Goal: Task Accomplishment & Management: Complete application form

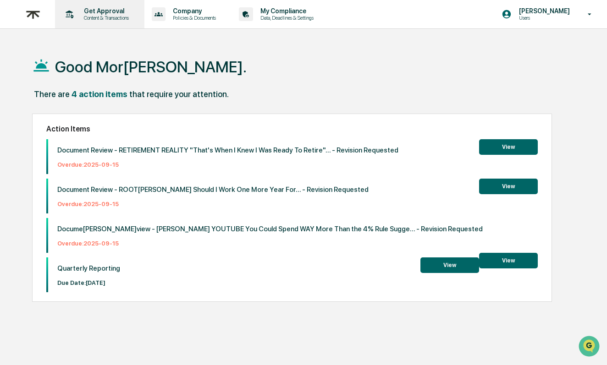
click at [110, 18] on p "Content & Transactions" at bounding box center [105, 18] width 57 height 6
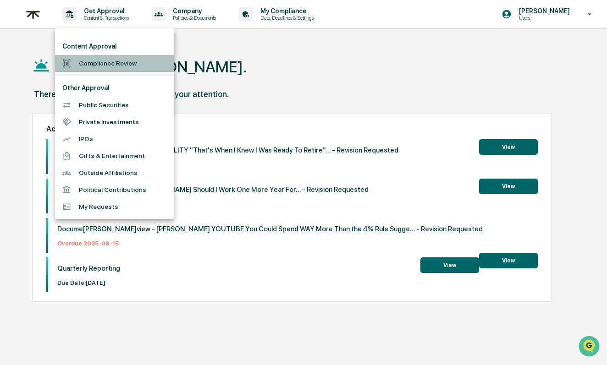
click at [111, 61] on li "Compliance Review" at bounding box center [114, 63] width 119 height 17
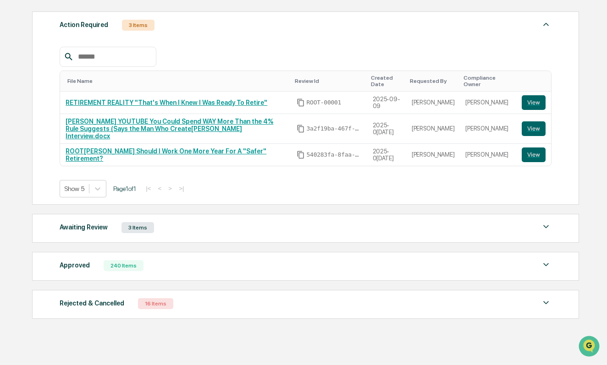
scroll to position [127, 0]
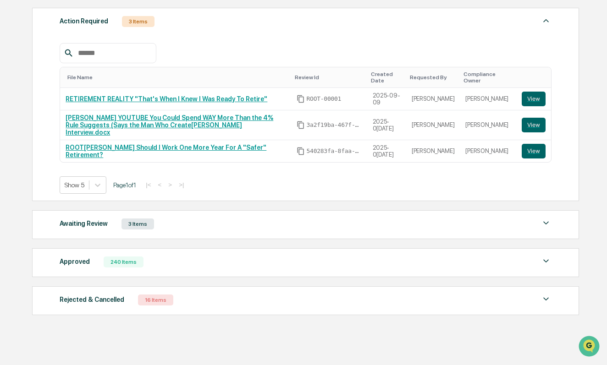
click at [187, 219] on div "Awaiting Review 3 Items" at bounding box center [305, 224] width 491 height 13
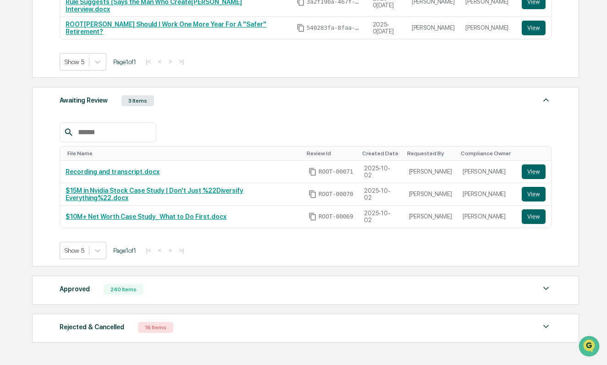
scroll to position [263, 0]
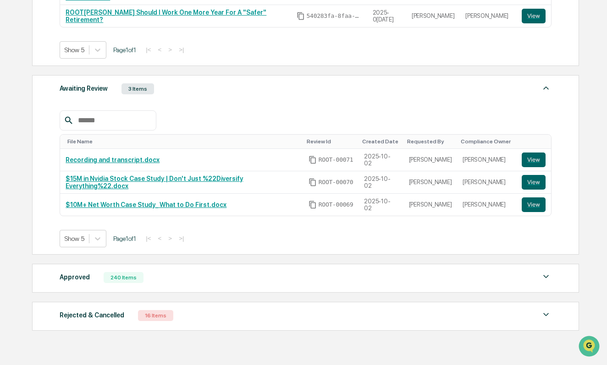
click at [181, 282] on div "Approved 240 Items File Name Review Id Created Date Requested By Compliance Own…" at bounding box center [305, 278] width 547 height 29
click at [178, 273] on div "Approved 240 Items" at bounding box center [305, 277] width 491 height 13
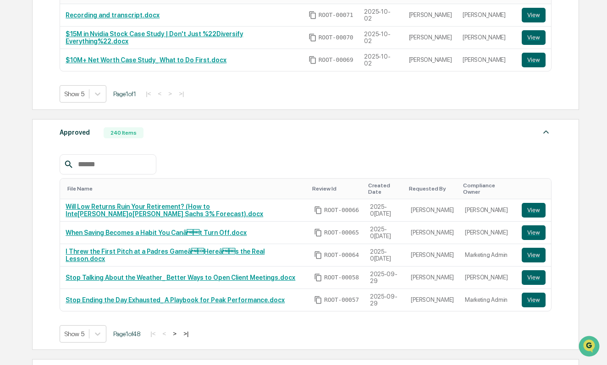
scroll to position [0, 0]
click at [154, 297] on link "Stop Ending the Day Exhausted_ A Playbook for Peak Performance.docx" at bounding box center [175, 300] width 219 height 7
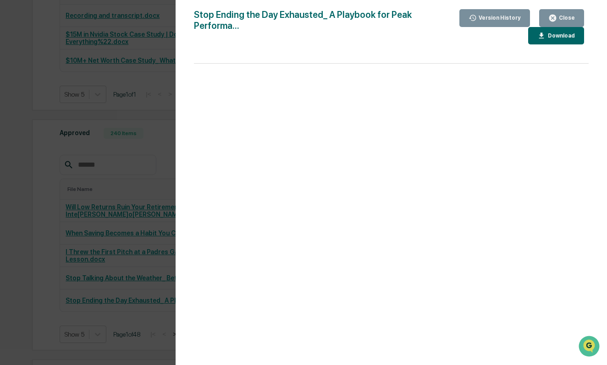
scroll to position [407, 0]
click at [226, 26] on div "Stop Ending the Day Exhausted_ A Playbook for Peak Performa..." at bounding box center [308, 26] width 228 height 35
click at [562, 16] on div "Close" at bounding box center [566, 18] width 18 height 6
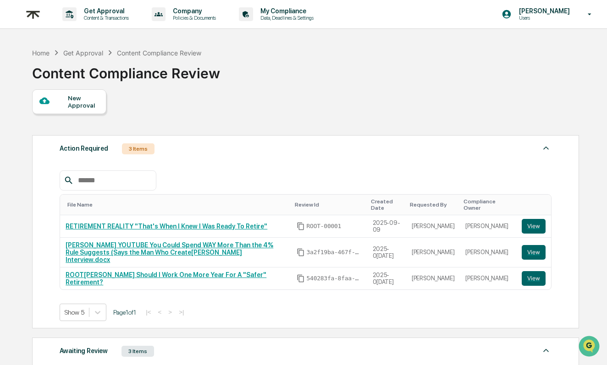
scroll to position [0, 0]
click at [75, 103] on div "New Approval" at bounding box center [83, 101] width 31 height 15
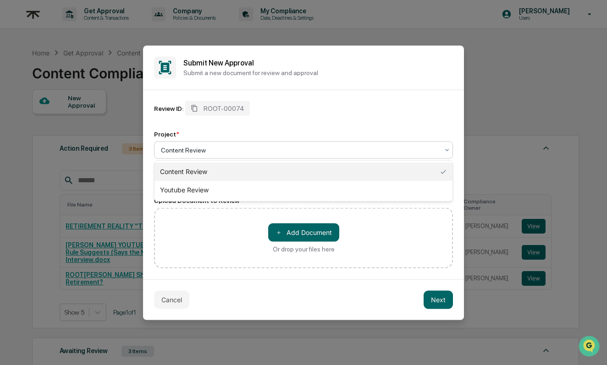
click at [226, 151] on div at bounding box center [300, 149] width 278 height 9
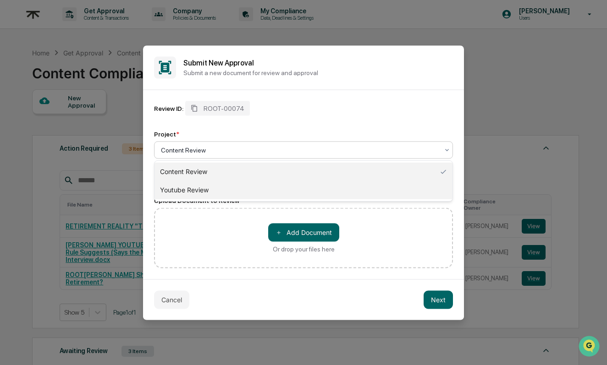
click at [201, 195] on div "Youtube Review" at bounding box center [303, 190] width 298 height 18
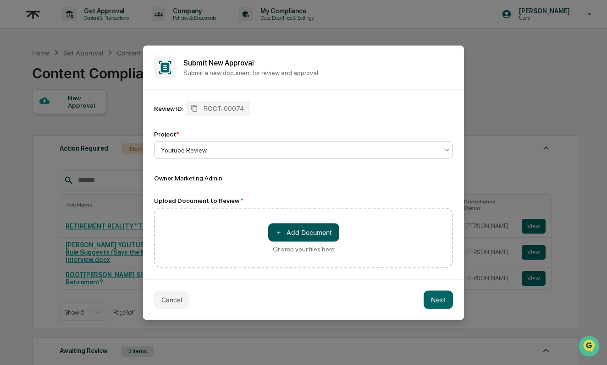
click at [288, 232] on button "＋ Add Document" at bounding box center [303, 232] width 71 height 18
click at [431, 299] on button "Next" at bounding box center [438, 300] width 29 height 18
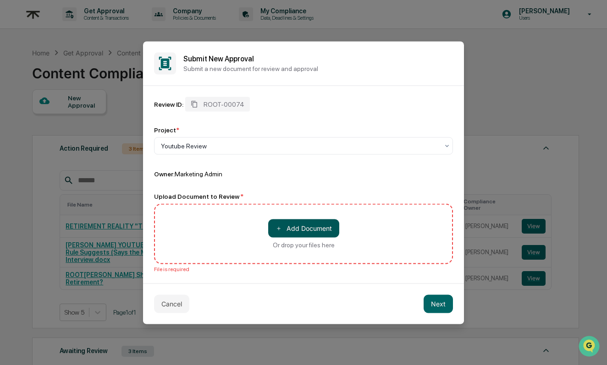
click at [312, 230] on button "＋ Add Document" at bounding box center [303, 228] width 71 height 18
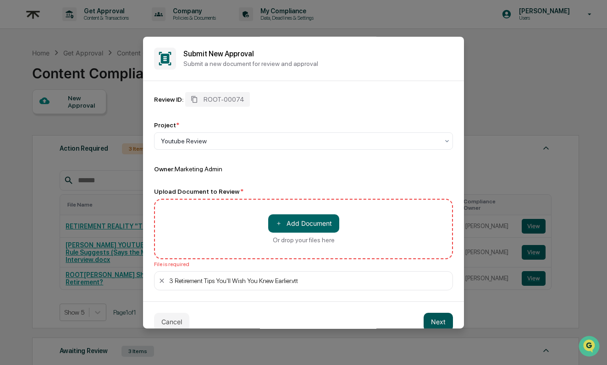
click at [440, 314] on button "Next" at bounding box center [438, 322] width 29 height 18
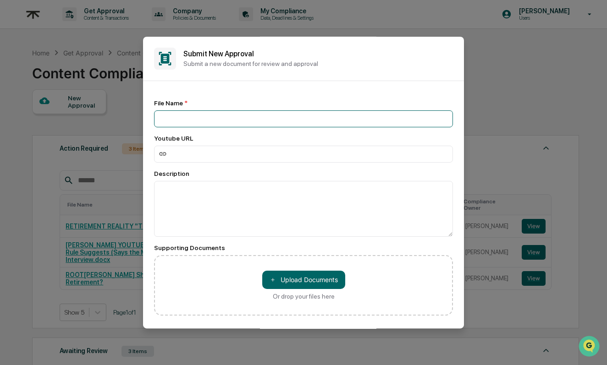
click at [204, 122] on input at bounding box center [303, 118] width 299 height 17
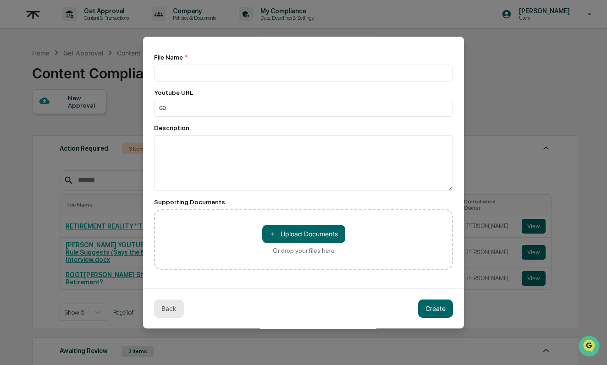
click at [170, 305] on button "Back" at bounding box center [169, 309] width 30 height 18
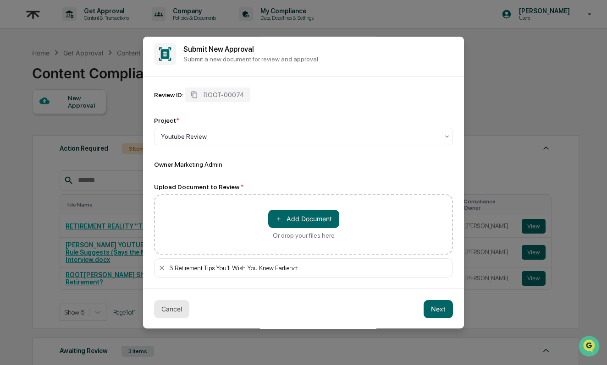
click at [172, 311] on button "Cancel" at bounding box center [171, 309] width 35 height 18
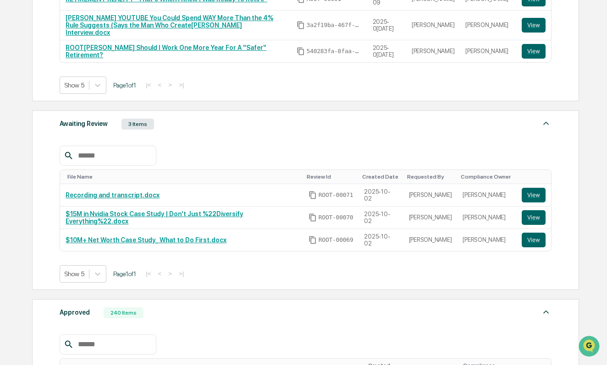
scroll to position [228, 0]
click at [247, 132] on div "File Name Review Id Created Date Requested By Compliance Owner Recording and tr…" at bounding box center [305, 207] width 491 height 151
click at [248, 117] on div "Awaiting Review 3 Items" at bounding box center [305, 123] width 491 height 13
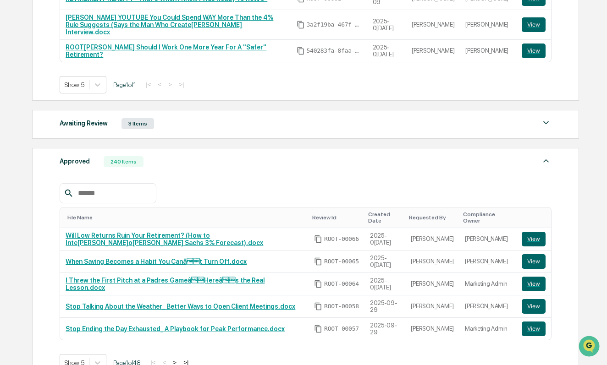
click at [288, 170] on div "File Name Review Id Created Date Requested By Compliance Owner Will Low Returns…" at bounding box center [305, 271] width 491 height 202
click at [350, 155] on div "Approved 240 Items" at bounding box center [305, 161] width 491 height 13
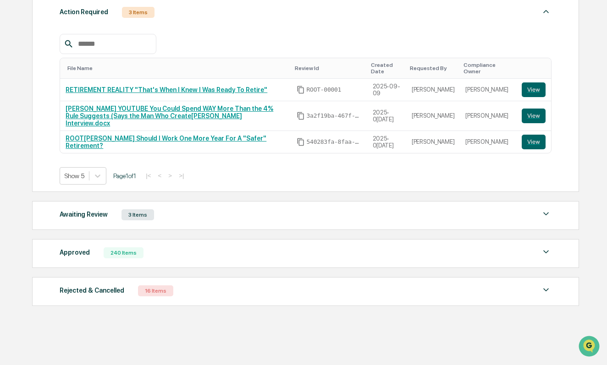
scroll to position [138, 0]
click at [591, 176] on div "Home Get Approval Content Compliance Review Content Compliance Review New Appro…" at bounding box center [305, 136] width 574 height 458
click at [205, 209] on div "Awaiting Review 3 Items" at bounding box center [305, 215] width 491 height 13
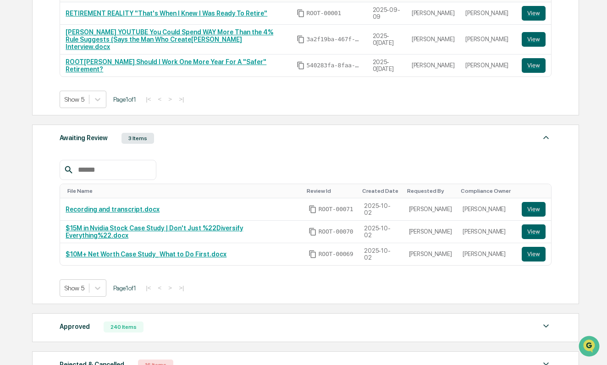
scroll to position [214, 0]
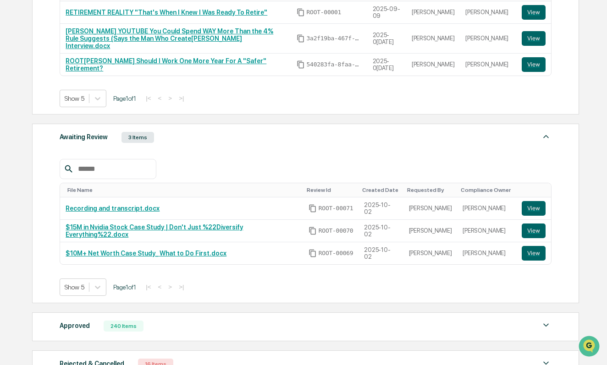
click at [203, 132] on div "Awaiting Review 3 Items" at bounding box center [305, 137] width 491 height 13
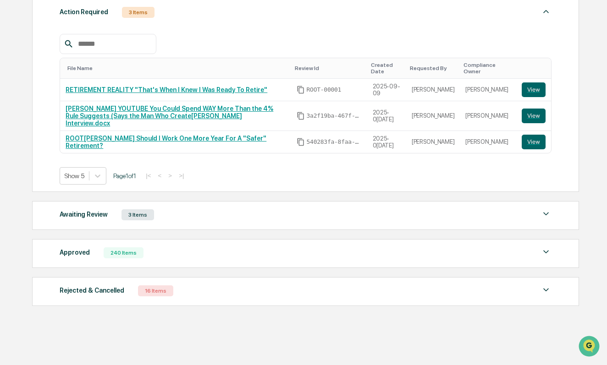
scroll to position [138, 0]
click at [237, 247] on div "Approved 240 Items" at bounding box center [305, 253] width 491 height 13
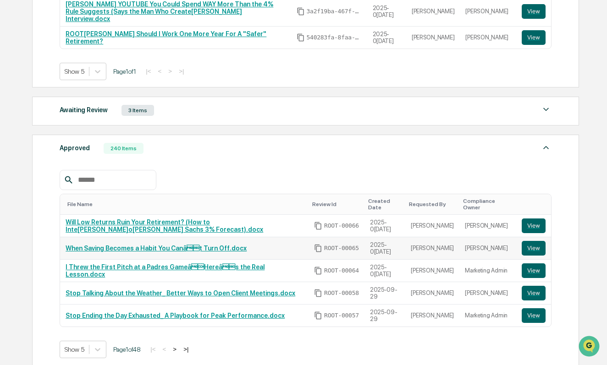
scroll to position [198, 0]
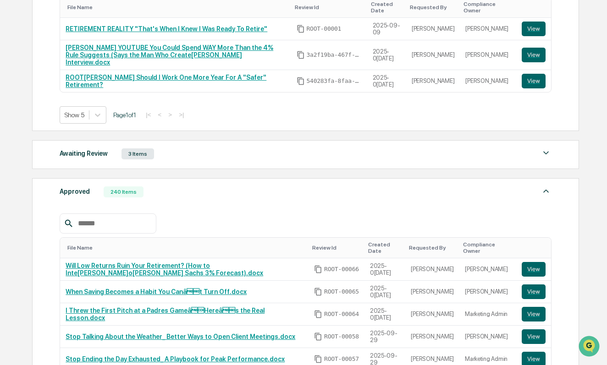
click at [190, 148] on div "Awaiting Review 3 Items" at bounding box center [305, 154] width 491 height 13
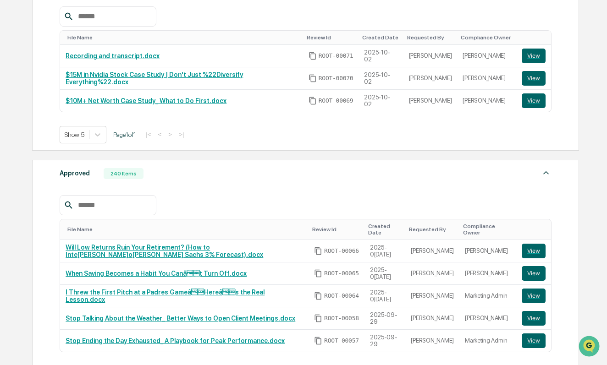
scroll to position [366, 0]
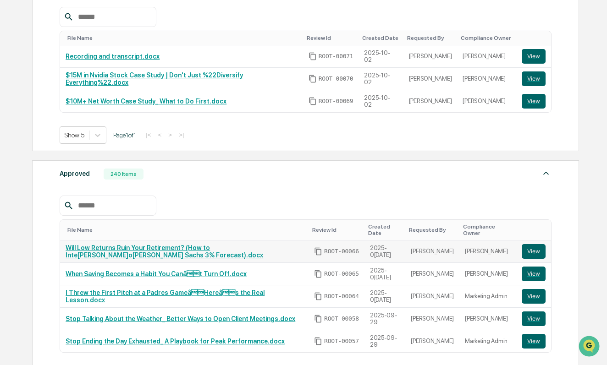
click at [197, 244] on link "Will Low Returns Ruin Your Retirement? (How to Inte[PERSON_NAME]o[PERSON_NAME] …" at bounding box center [165, 251] width 198 height 15
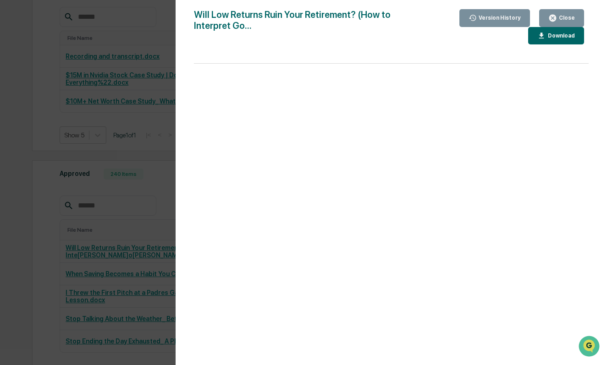
click at [556, 19] on icon "button" at bounding box center [552, 18] width 7 height 7
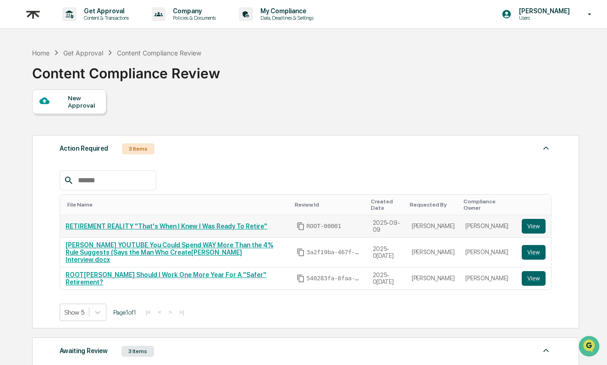
scroll to position [0, 0]
click at [69, 105] on div "New Approval" at bounding box center [83, 101] width 31 height 15
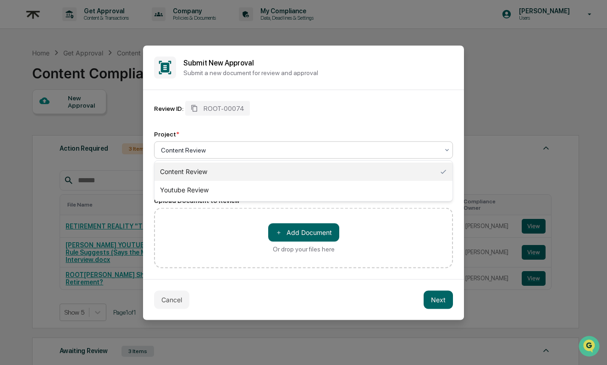
click at [337, 150] on div at bounding box center [300, 149] width 278 height 9
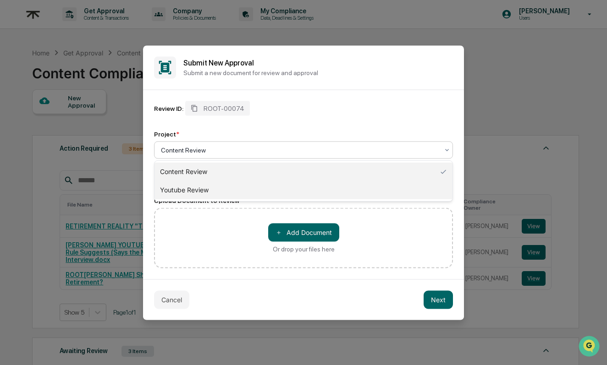
click at [311, 196] on div "Youtube Review" at bounding box center [303, 190] width 298 height 18
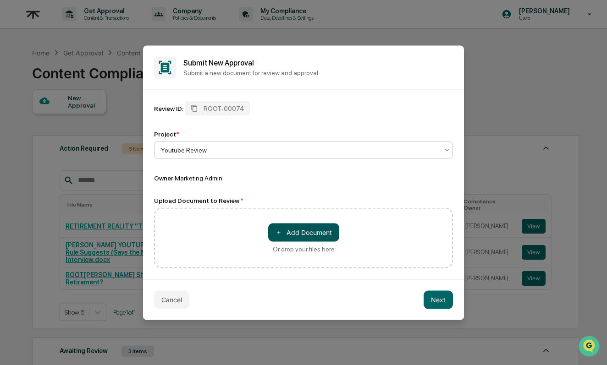
click at [289, 231] on button "＋ Add Document" at bounding box center [303, 232] width 71 height 18
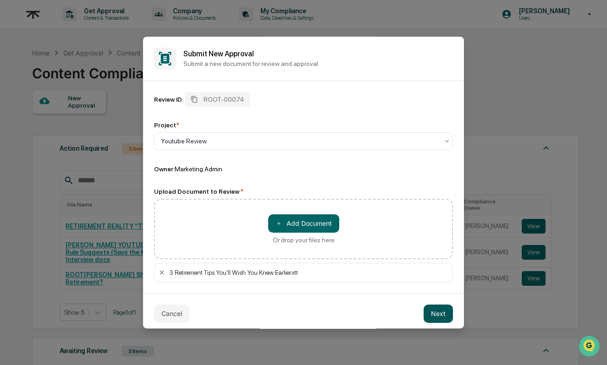
click at [438, 313] on button "Next" at bounding box center [438, 314] width 29 height 18
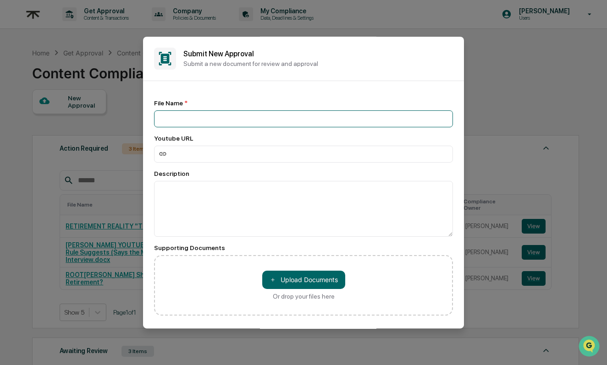
click at [164, 123] on input at bounding box center [303, 118] width 299 height 17
type input "*"
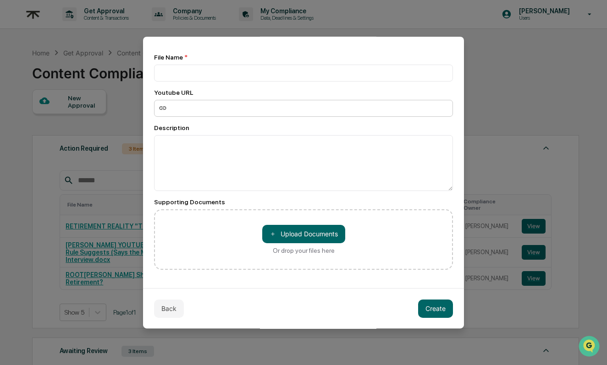
scroll to position [48, 0]
click at [168, 309] on button "Back" at bounding box center [169, 309] width 30 height 18
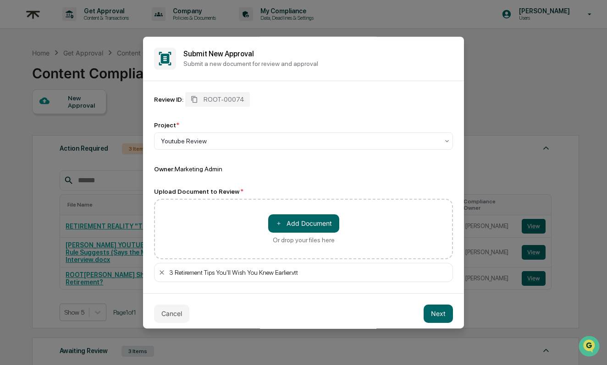
scroll to position [0, 0]
click at [164, 318] on button "Cancel" at bounding box center [171, 314] width 35 height 18
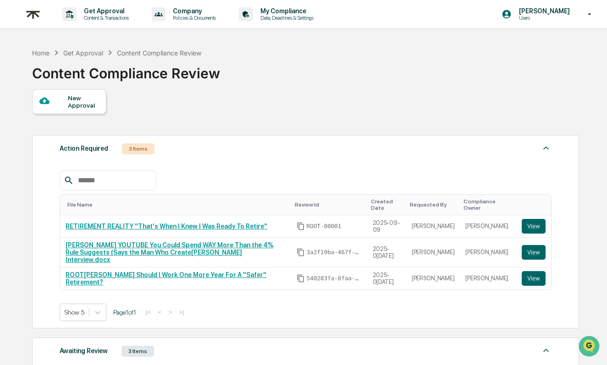
click at [346, 67] on div "Home Get Approval Content Compliance Review Content Compliance Review" at bounding box center [305, 67] width 546 height 46
